Goal: Browse casually

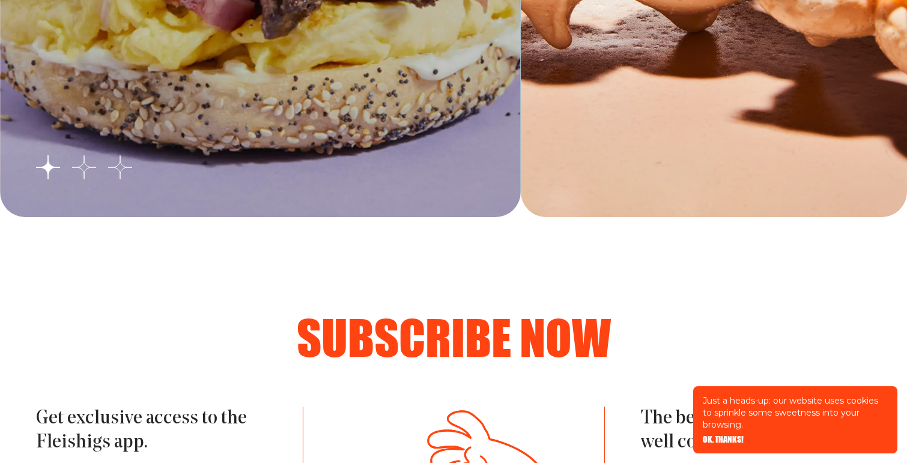
scroll to position [2382, 0]
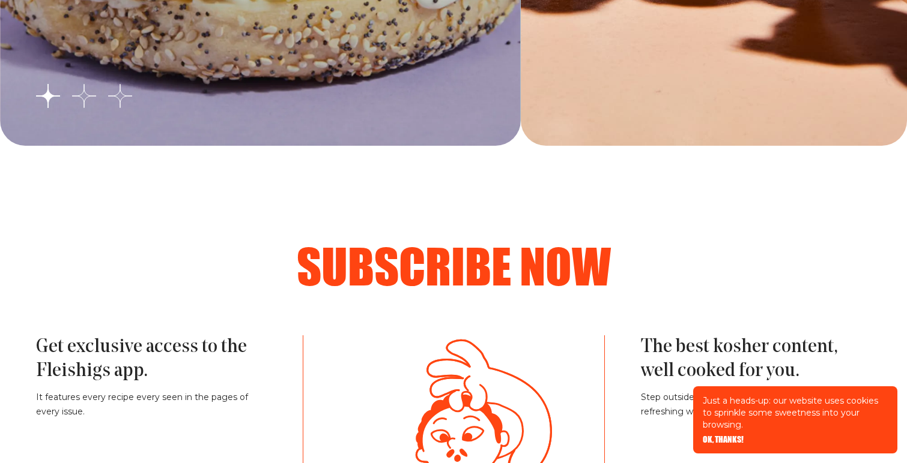
click at [723, 445] on div "Just a heads-up: our website uses cookies to sprinkle some sweetness into your …" at bounding box center [795, 420] width 204 height 67
click at [723, 436] on span "OK, THANKS!" at bounding box center [722, 431] width 41 height 8
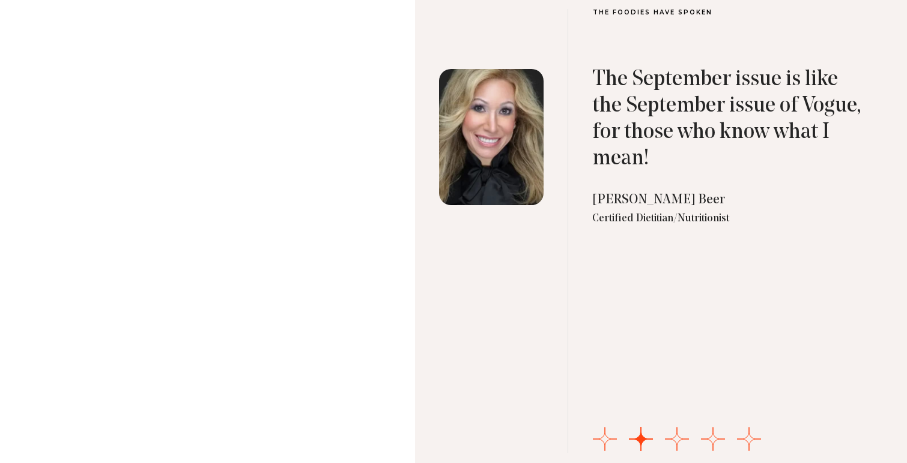
scroll to position [3953, 0]
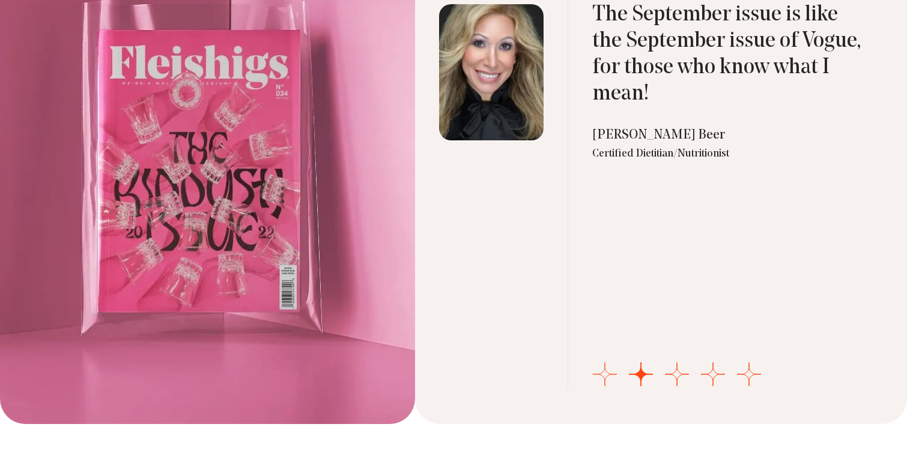
click at [616, 374] on div "The Foodies have spoken Fleishigs fills an important niche...by offering seriou…" at bounding box center [661, 166] width 492 height 516
click at [610, 374] on button "Go to slide 1" at bounding box center [605, 375] width 24 height 24
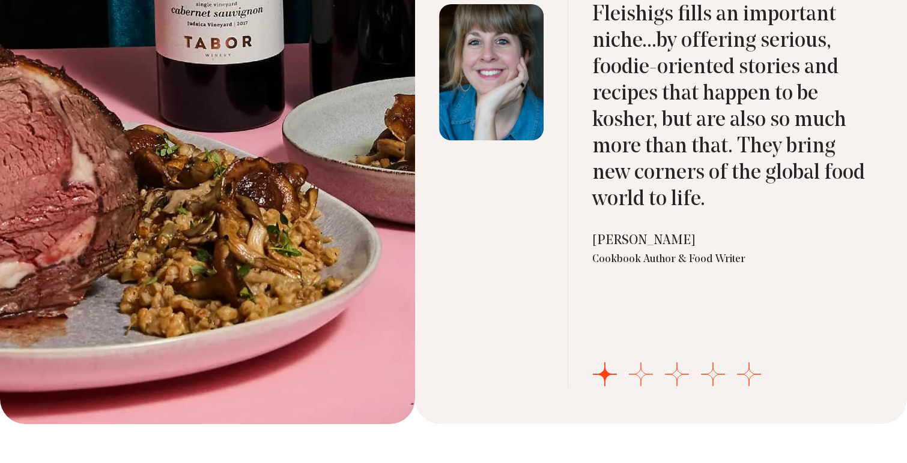
click at [637, 372] on button "Go to slide 2" at bounding box center [641, 375] width 24 height 24
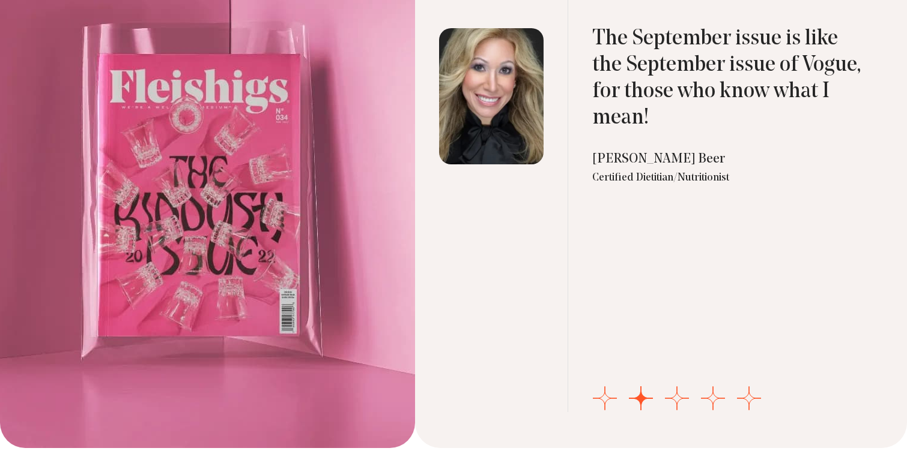
scroll to position [3942, 0]
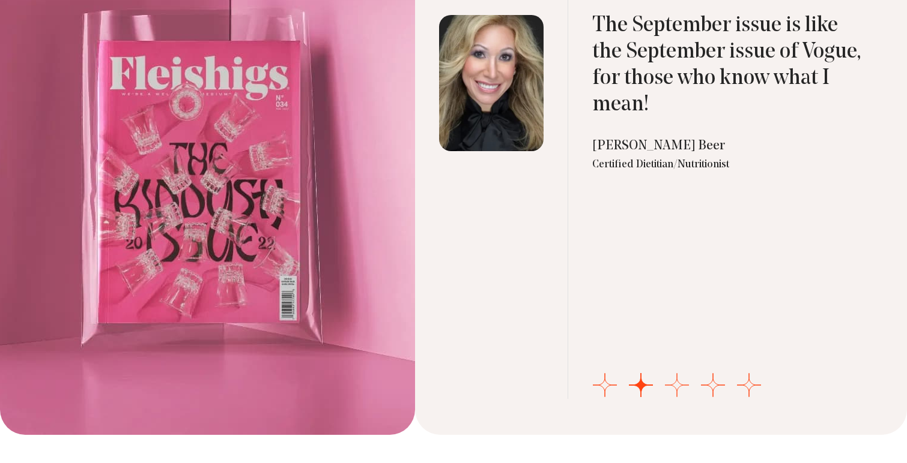
click at [671, 385] on button "Go to slide 3" at bounding box center [677, 385] width 24 height 24
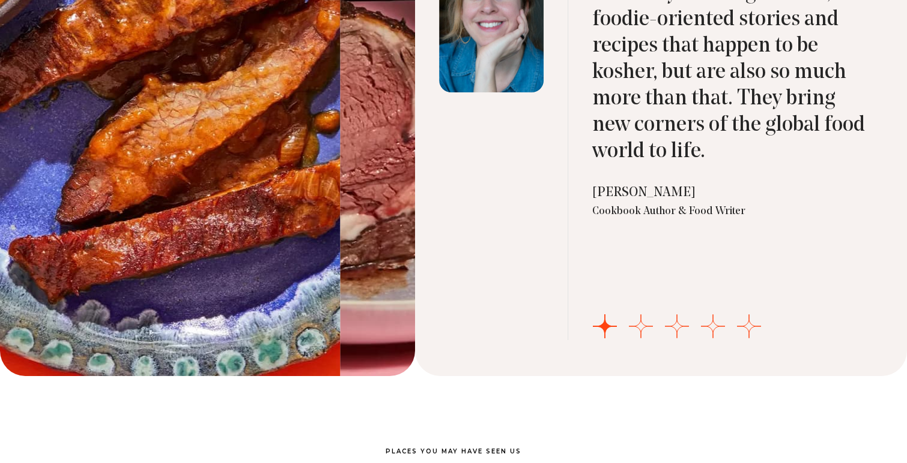
scroll to position [3923, 0]
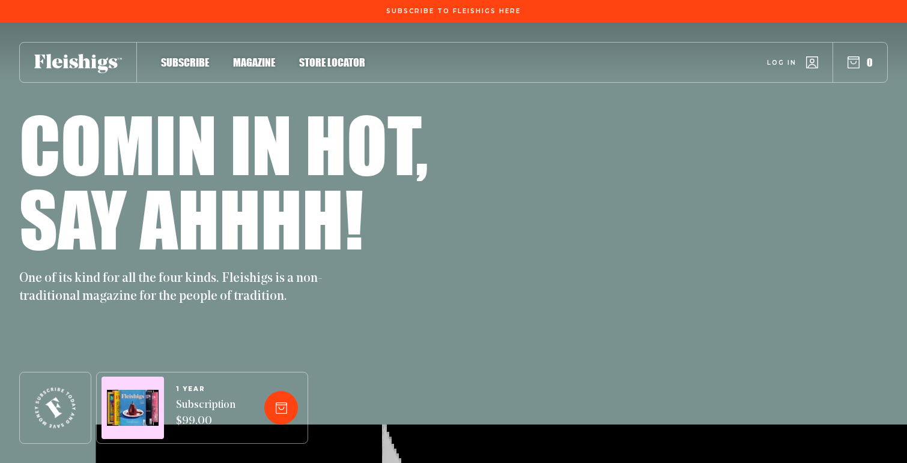
scroll to position [3923, 0]
